Goal: Use online tool/utility: Utilize a website feature to perform a specific function

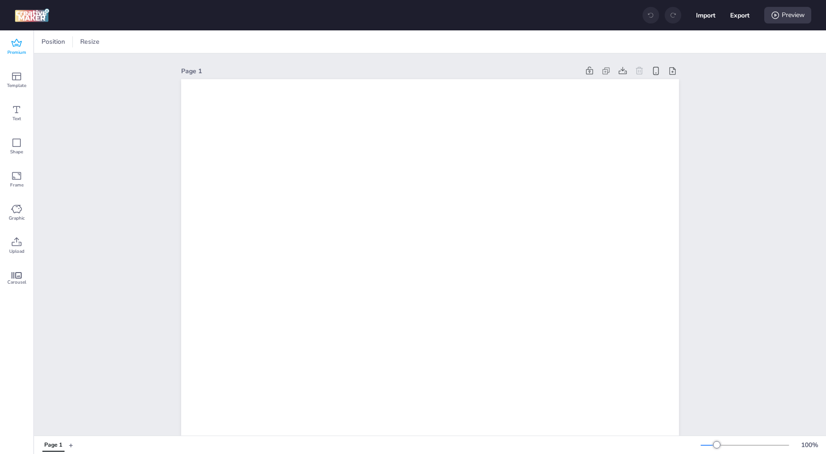
click at [18, 43] on icon at bounding box center [16, 43] width 11 height 11
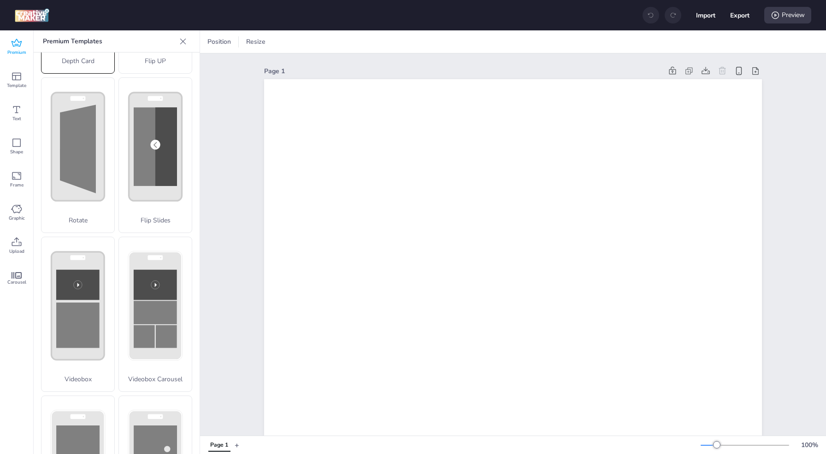
scroll to position [221, 0]
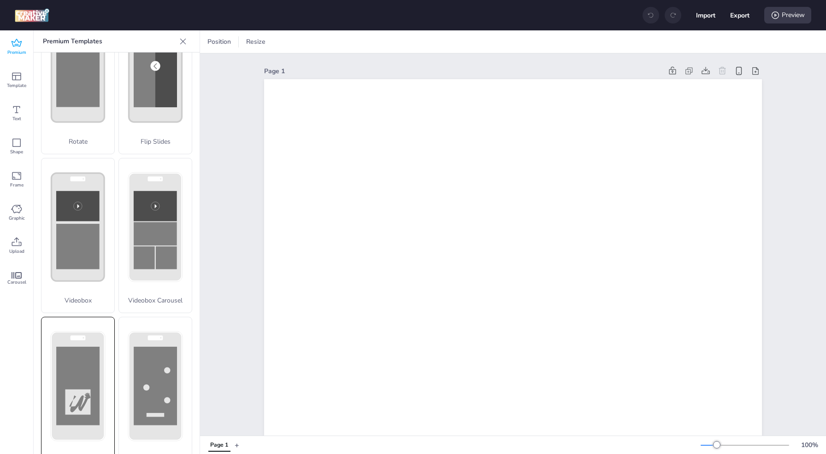
click at [92, 326] on div "Scratch" at bounding box center [78, 395] width 74 height 156
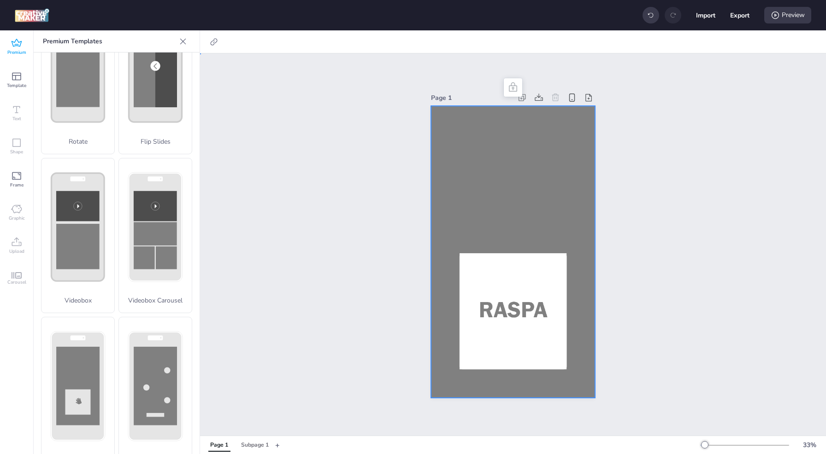
click at [495, 156] on div at bounding box center [513, 252] width 164 height 292
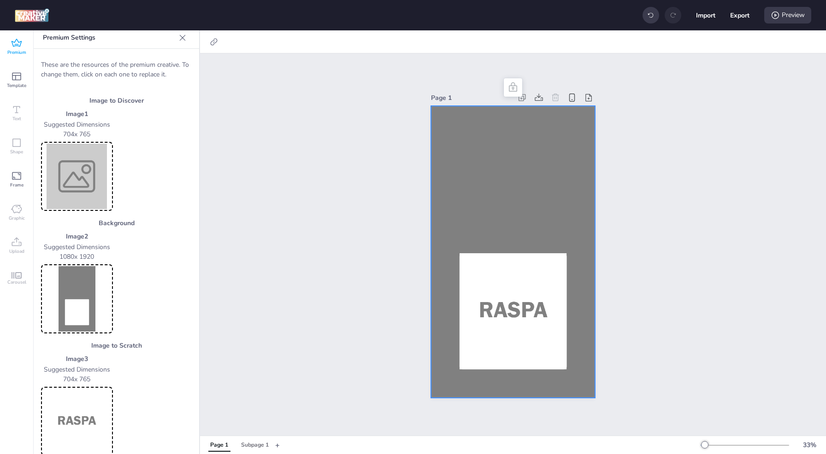
scroll to position [4, 0]
click at [74, 194] on img at bounding box center [77, 176] width 68 height 65
click at [77, 316] on img at bounding box center [77, 298] width 68 height 65
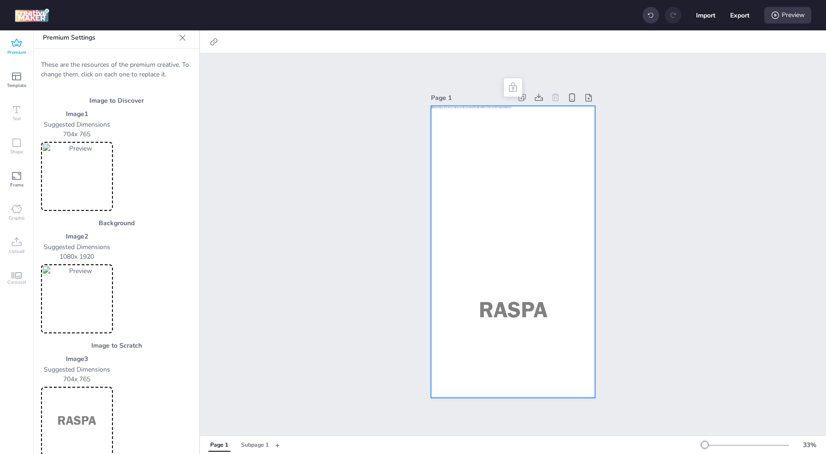
scroll to position [17, 0]
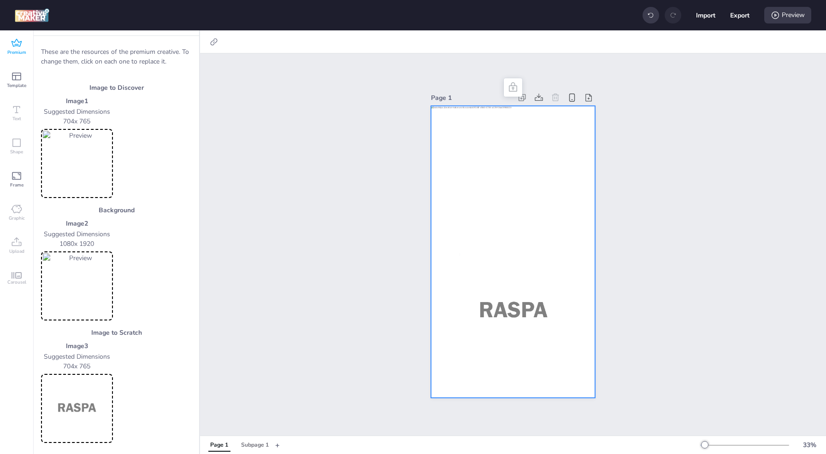
click at [86, 404] on img at bounding box center [77, 408] width 68 height 65
click at [81, 275] on img at bounding box center [77, 285] width 68 height 65
click at [80, 287] on img at bounding box center [77, 285] width 68 height 65
click at [797, 15] on div "Preview" at bounding box center [787, 15] width 47 height 17
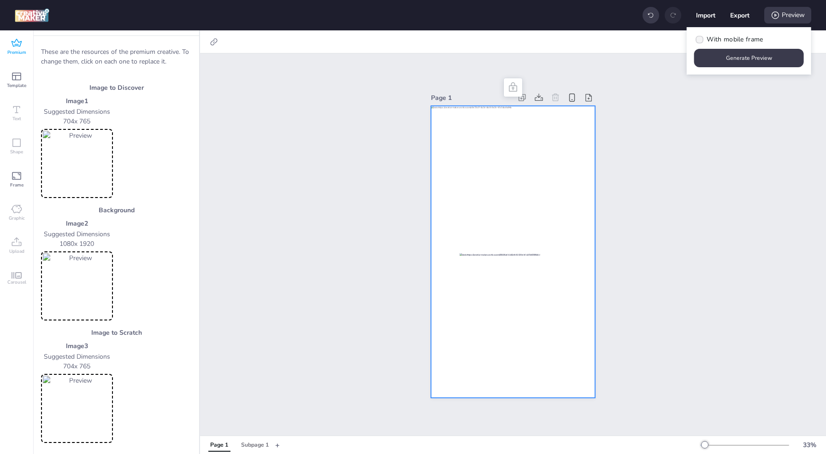
click at [735, 39] on span "With mobile frame" at bounding box center [735, 40] width 56 height 10
click at [701, 40] on input "With mobile frame" at bounding box center [698, 43] width 6 height 6
checkbox input "true"
click at [737, 59] on button "Generate Preview" at bounding box center [749, 58] width 106 height 18
click at [15, 50] on span "Premium" at bounding box center [16, 52] width 19 height 7
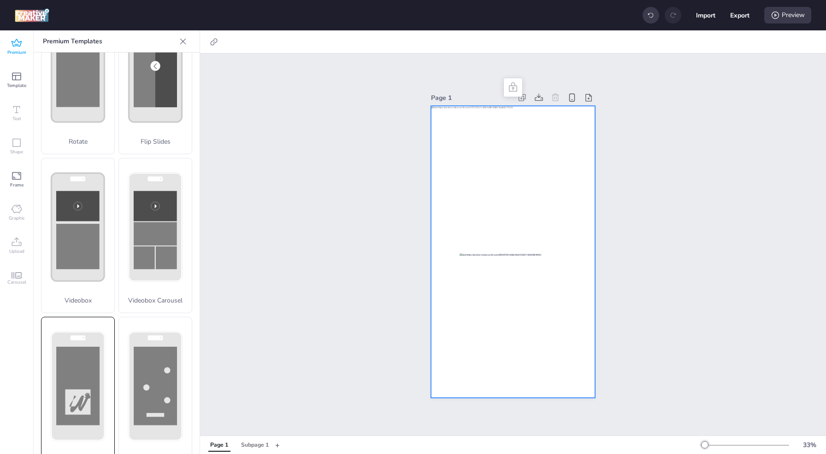
click at [90, 350] on rect at bounding box center [77, 386] width 43 height 78
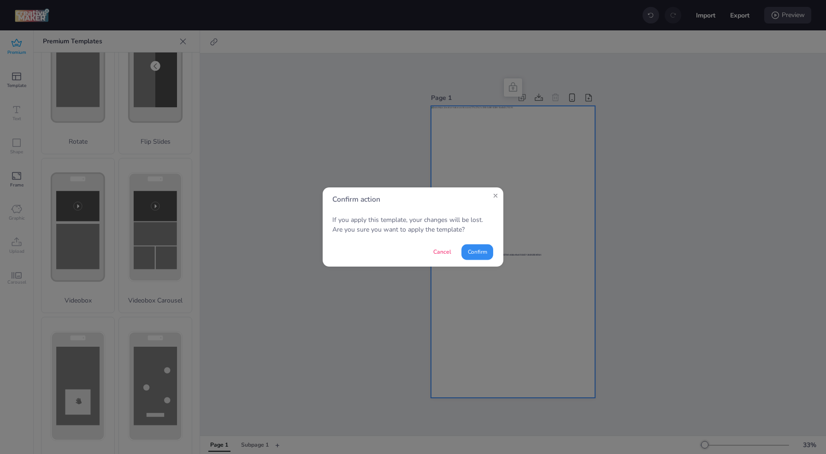
click at [487, 256] on button "Confirm" at bounding box center [477, 252] width 32 height 16
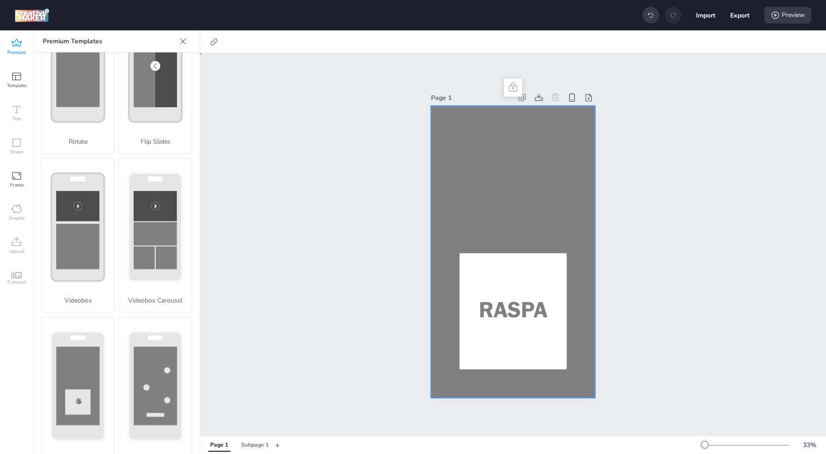
click at [494, 159] on div at bounding box center [513, 252] width 164 height 292
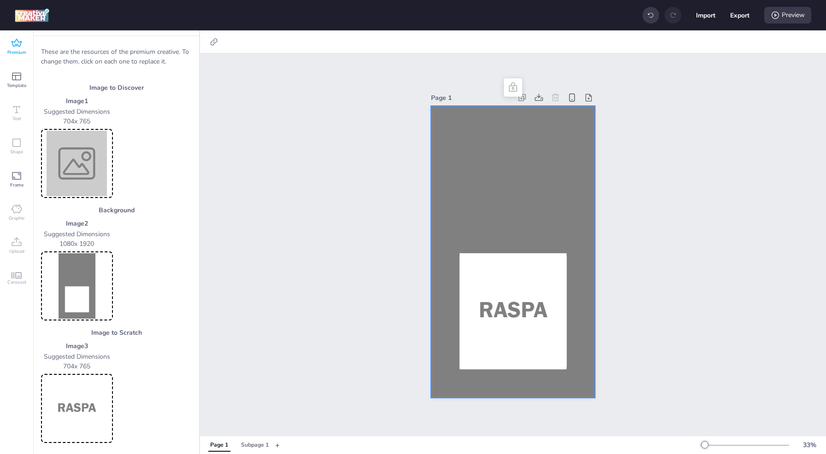
click at [90, 403] on img at bounding box center [77, 408] width 68 height 65
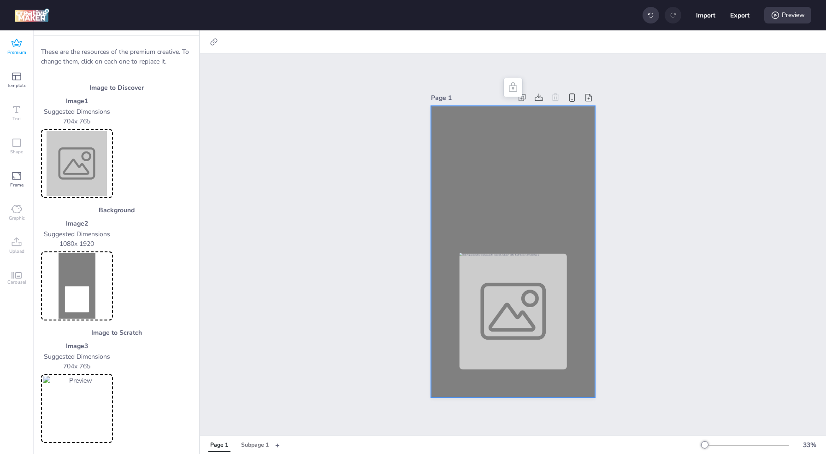
click at [76, 166] on img at bounding box center [77, 163] width 68 height 65
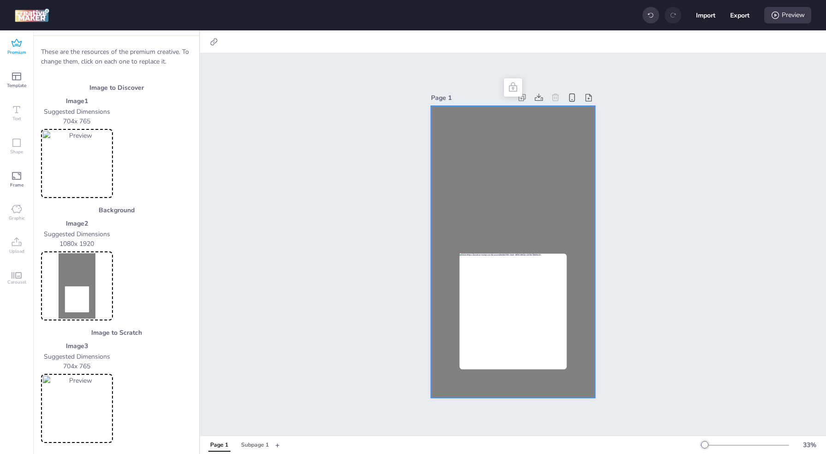
click at [79, 265] on img at bounding box center [77, 285] width 68 height 65
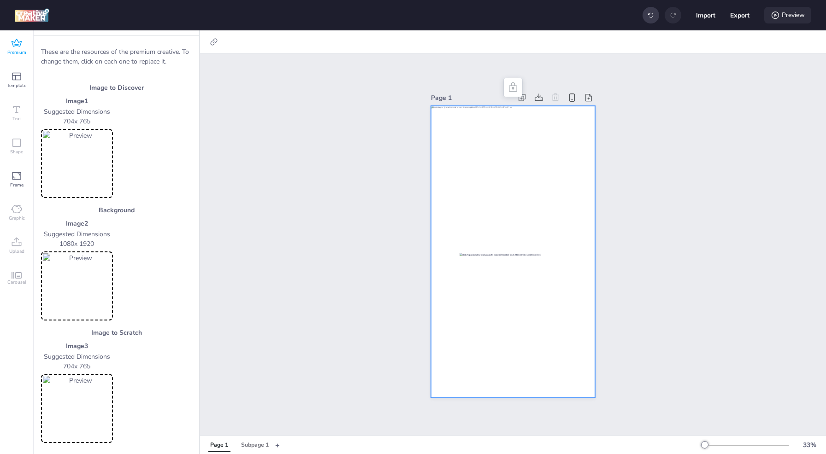
click at [793, 17] on div "Preview" at bounding box center [787, 15] width 47 height 17
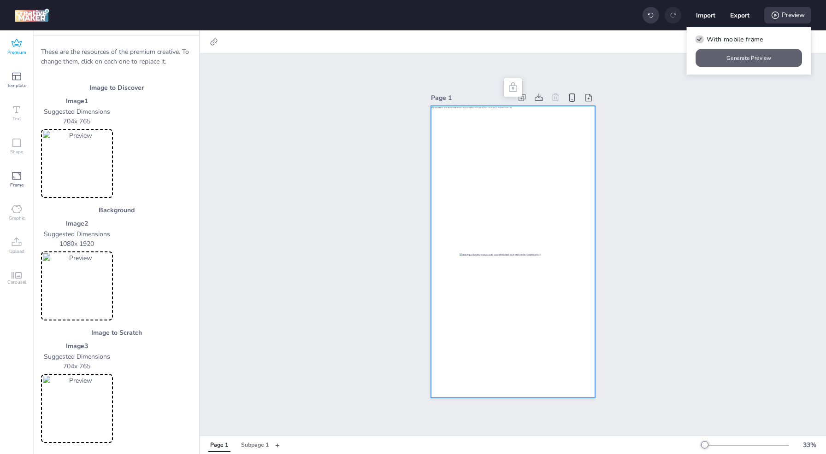
click at [742, 58] on button "Generate Preview" at bounding box center [749, 58] width 106 height 18
click at [738, 61] on button "Generate Preview" at bounding box center [749, 58] width 106 height 18
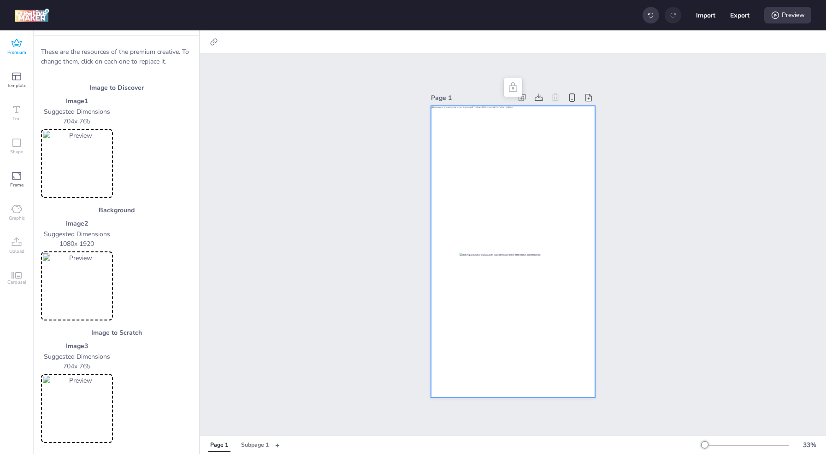
click at [84, 418] on img at bounding box center [77, 408] width 68 height 65
